Goal: Navigation & Orientation: Find specific page/section

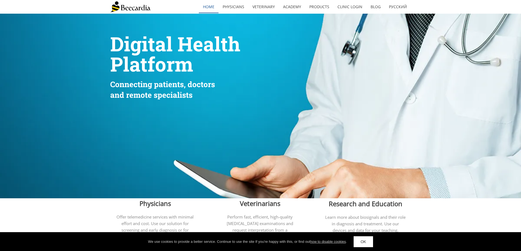
click at [209, 6] on link "home" at bounding box center [209, 7] width 20 height 13
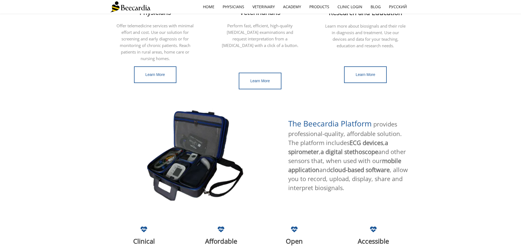
scroll to position [293, 0]
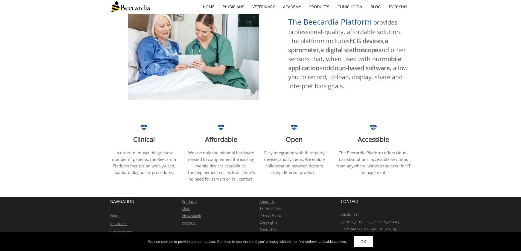
click at [113, 213] on link "Home" at bounding box center [115, 215] width 10 height 5
